Goal: Task Accomplishment & Management: Use online tool/utility

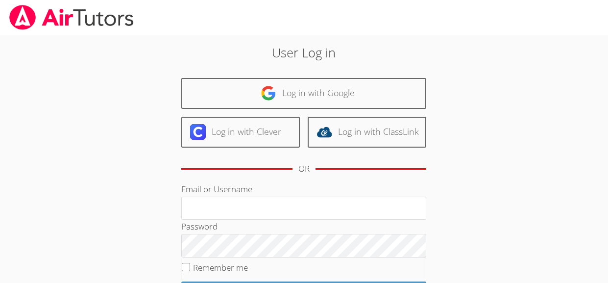
click at [323, 87] on link "Log in with Google" at bounding box center [303, 93] width 245 height 31
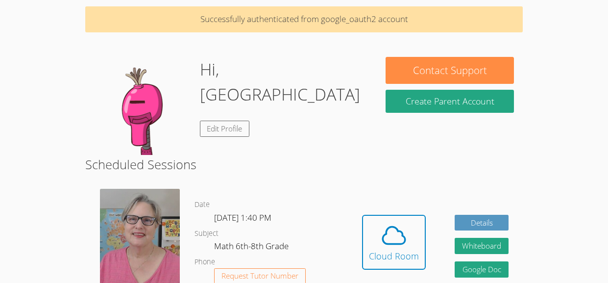
scroll to position [39, 0]
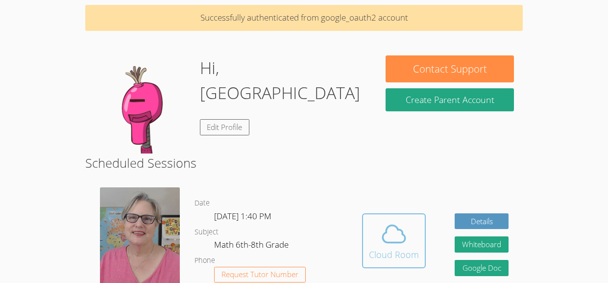
click at [385, 239] on icon at bounding box center [393, 233] width 27 height 27
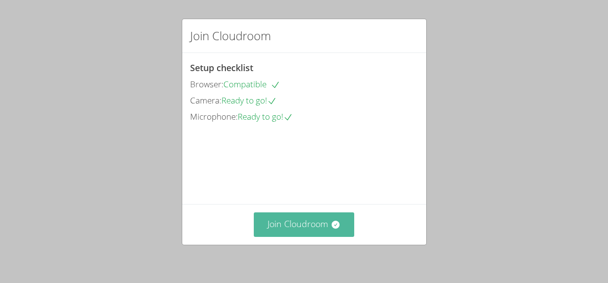
click at [298, 230] on button "Join Cloudroom" at bounding box center [304, 224] width 100 height 24
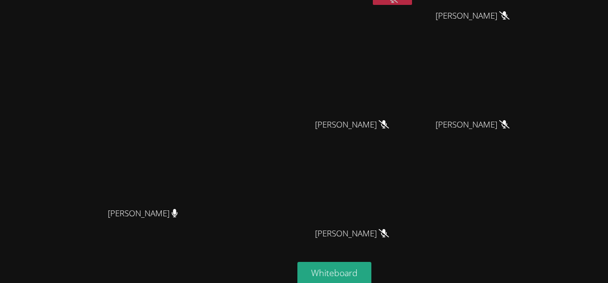
scroll to position [130, 0]
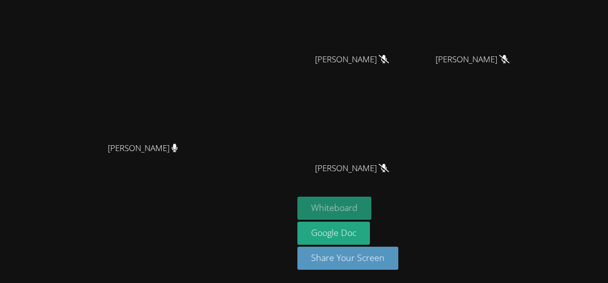
click at [371, 212] on button "Whiteboard" at bounding box center [334, 207] width 74 height 23
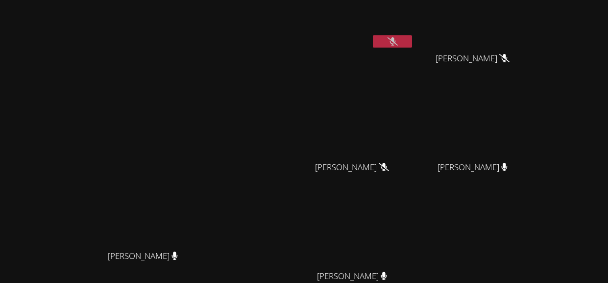
scroll to position [23, 0]
click at [414, 53] on div "[PERSON_NAME]" at bounding box center [355, 33] width 117 height 105
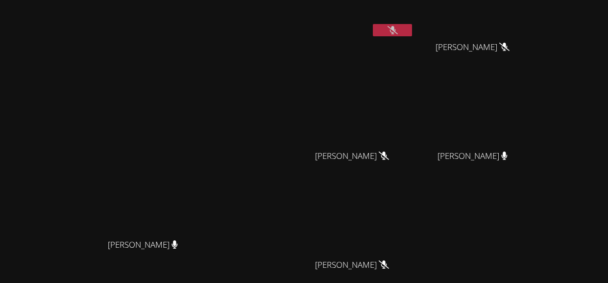
scroll to position [0, 0]
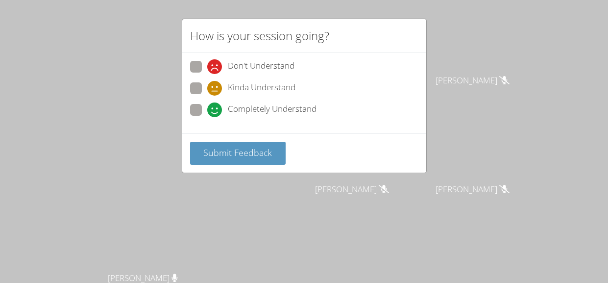
click at [265, 87] on span "Kinda Understand" at bounding box center [262, 88] width 68 height 15
click at [216, 87] on input "Kinda Understand" at bounding box center [211, 86] width 8 height 8
radio input "true"
click at [237, 149] on span "Submit Feedback" at bounding box center [237, 152] width 69 height 12
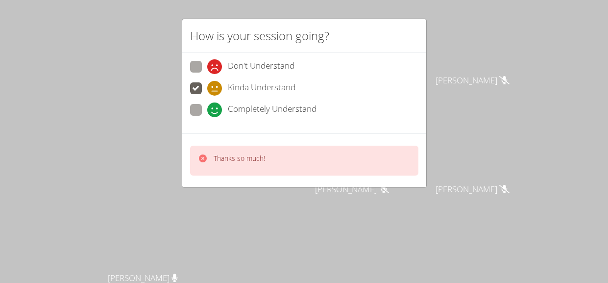
click at [315, 225] on div "How is your session going? Don't Understand Kinda Understand Completely Underst…" at bounding box center [304, 141] width 608 height 283
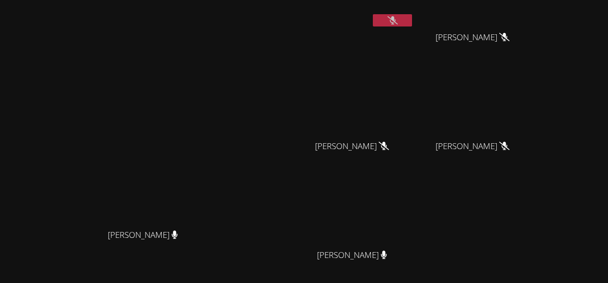
scroll to position [43, 0]
click at [22, 29] on div "[PERSON_NAME] [PERSON_NAME]" at bounding box center [147, 163] width 286 height 405
